Goal: Transaction & Acquisition: Purchase product/service

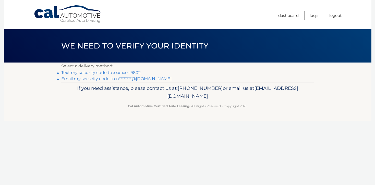
click at [126, 75] on link "Text my security code to xxx-xxx-9802" at bounding box center [101, 72] width 80 height 5
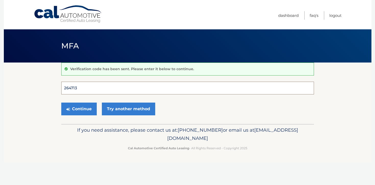
type input "264713"
click at [79, 111] on button "Continue" at bounding box center [79, 109] width 36 height 13
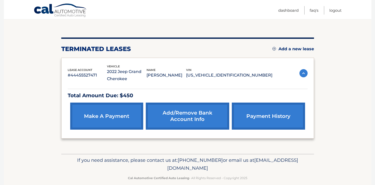
scroll to position [51, 0]
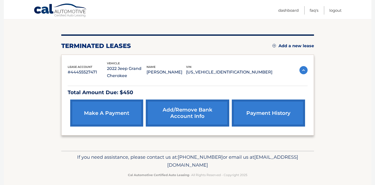
click at [122, 117] on link "make a payment" at bounding box center [106, 113] width 73 height 27
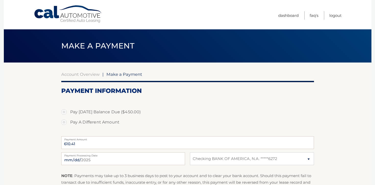
select select "MjYyMzFlMjMtMWU0NC00OWEwLWJlMzItZWZiMjhkYzEyYTMz"
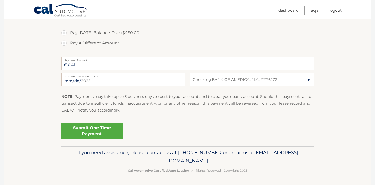
scroll to position [83, 0]
click at [93, 134] on link "Submit One Time Payment" at bounding box center [91, 131] width 61 height 16
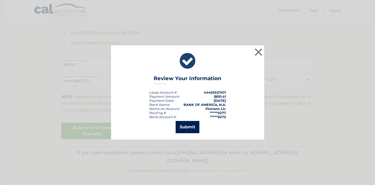
click at [192, 130] on button "Submit" at bounding box center [188, 127] width 24 height 12
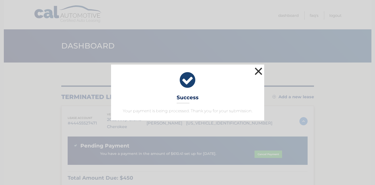
click at [261, 68] on button "×" at bounding box center [259, 71] width 10 height 10
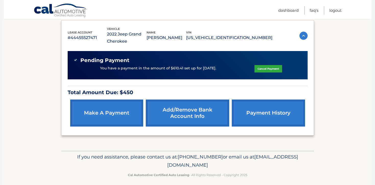
scroll to position [88, 0]
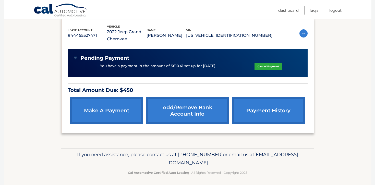
click at [261, 67] on link "Cancel Payment" at bounding box center [269, 66] width 28 height 7
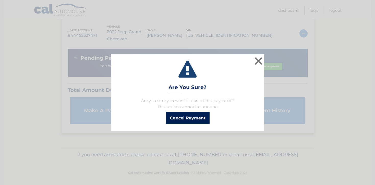
click at [194, 116] on button "Cancel Payment" at bounding box center [188, 118] width 44 height 12
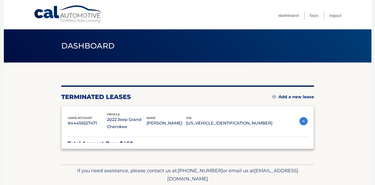
scroll to position [56, 0]
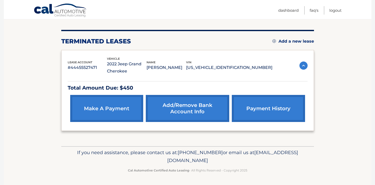
click at [120, 112] on link "make a payment" at bounding box center [106, 108] width 73 height 27
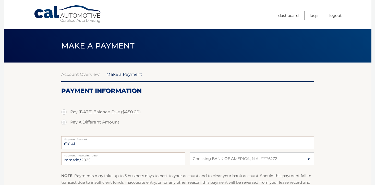
select select "MjYyMzFlMjMtMWU0NC00OWEwLWJlMzItZWZiMjhkYzEyYTMz"
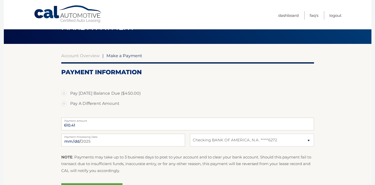
scroll to position [21, 0]
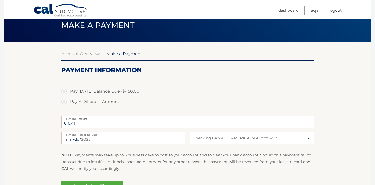
click at [78, 94] on label "Pay Today's Balance Due ($450.00)" at bounding box center [187, 91] width 253 height 10
click at [68, 94] on input "Pay Today's Balance Due ($450.00)" at bounding box center [65, 90] width 5 height 8
radio input "true"
type input "450.00"
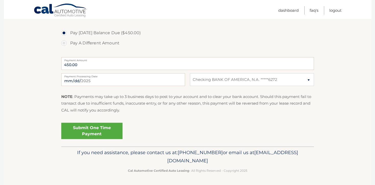
scroll to position [83, 0]
click at [105, 129] on link "Submit One Time Payment" at bounding box center [91, 131] width 61 height 16
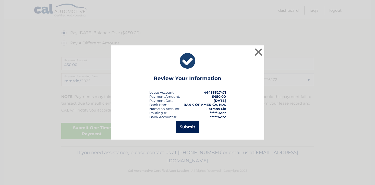
click at [191, 132] on button "Submit" at bounding box center [188, 127] width 24 height 12
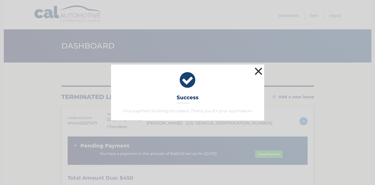
click at [259, 72] on button "×" at bounding box center [259, 71] width 10 height 10
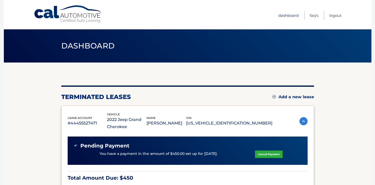
click at [279, 13] on link "Dashboard" at bounding box center [289, 15] width 20 height 8
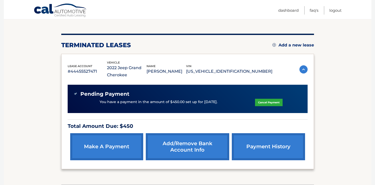
scroll to position [44, 0]
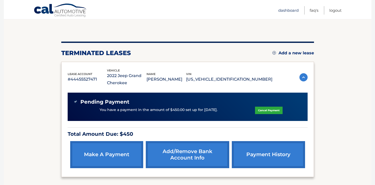
click at [286, 12] on link "Dashboard" at bounding box center [289, 10] width 20 height 8
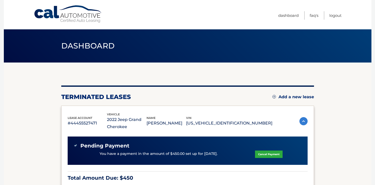
click at [77, 16] on link "Cal Automotive" at bounding box center [68, 14] width 69 height 18
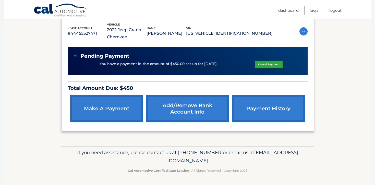
scroll to position [93, 0]
click at [253, 114] on link "payment history" at bounding box center [268, 108] width 73 height 27
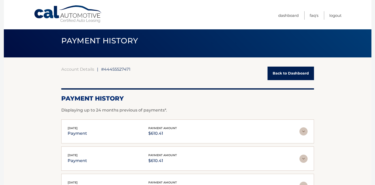
scroll to position [5, 0]
